Goal: Transaction & Acquisition: Purchase product/service

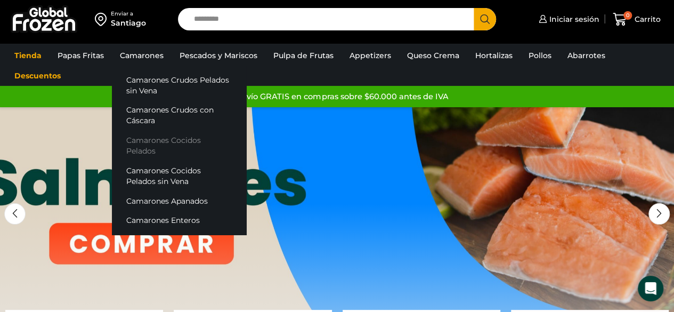
click at [149, 136] on link "Camarones Cocidos Pelados" at bounding box center [179, 146] width 134 height 30
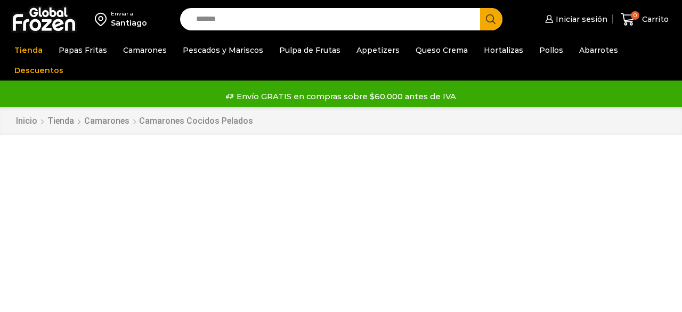
type input "*******"
click at [480, 8] on button "Search" at bounding box center [491, 19] width 22 height 22
click at [486, 15] on icon "Search button" at bounding box center [491, 19] width 10 height 10
